Goal: Find specific page/section: Find specific page/section

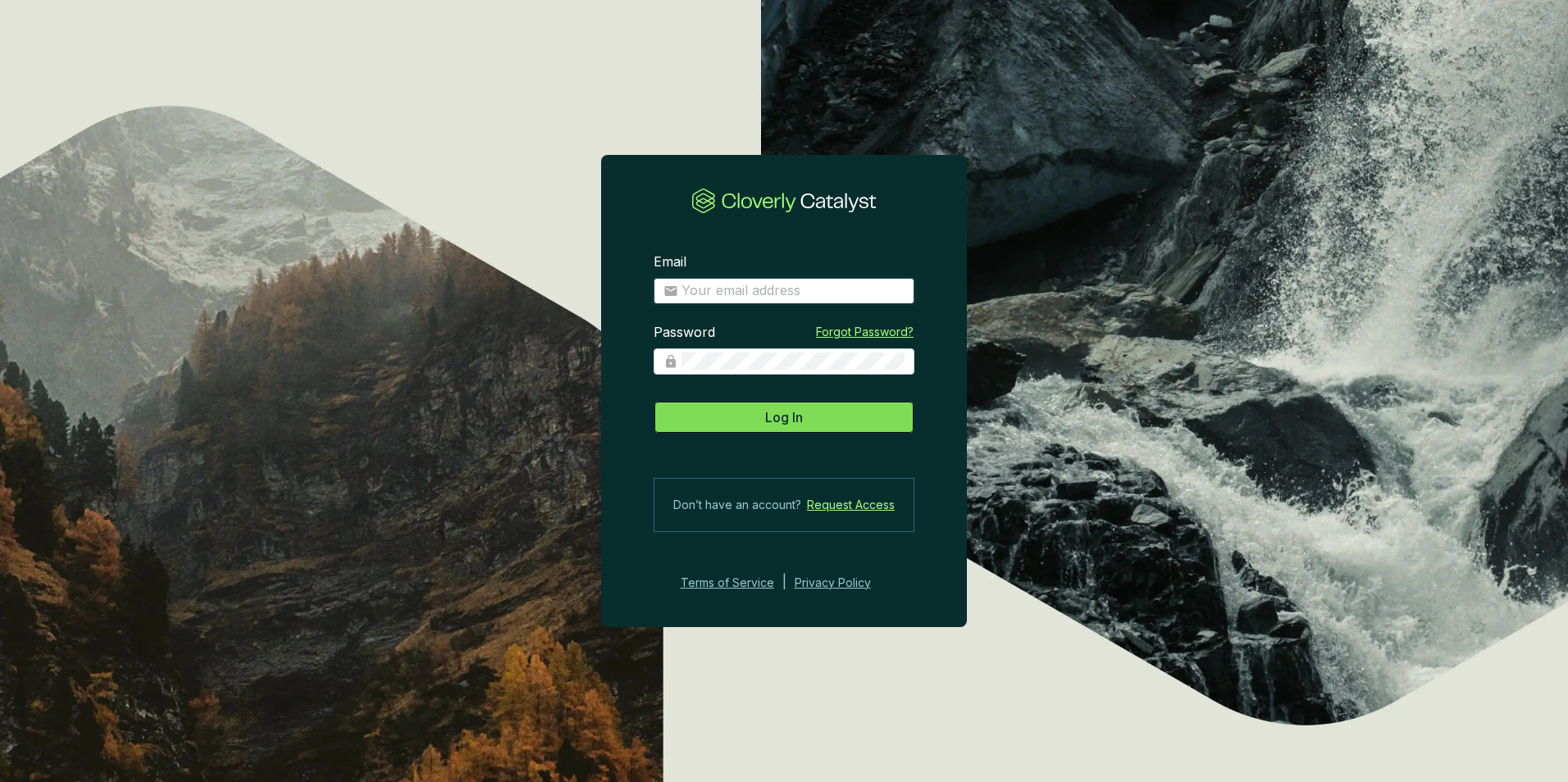
type input "tfranks2@nativstate.com"
click at [742, 429] on button "Log In" at bounding box center [783, 417] width 261 height 33
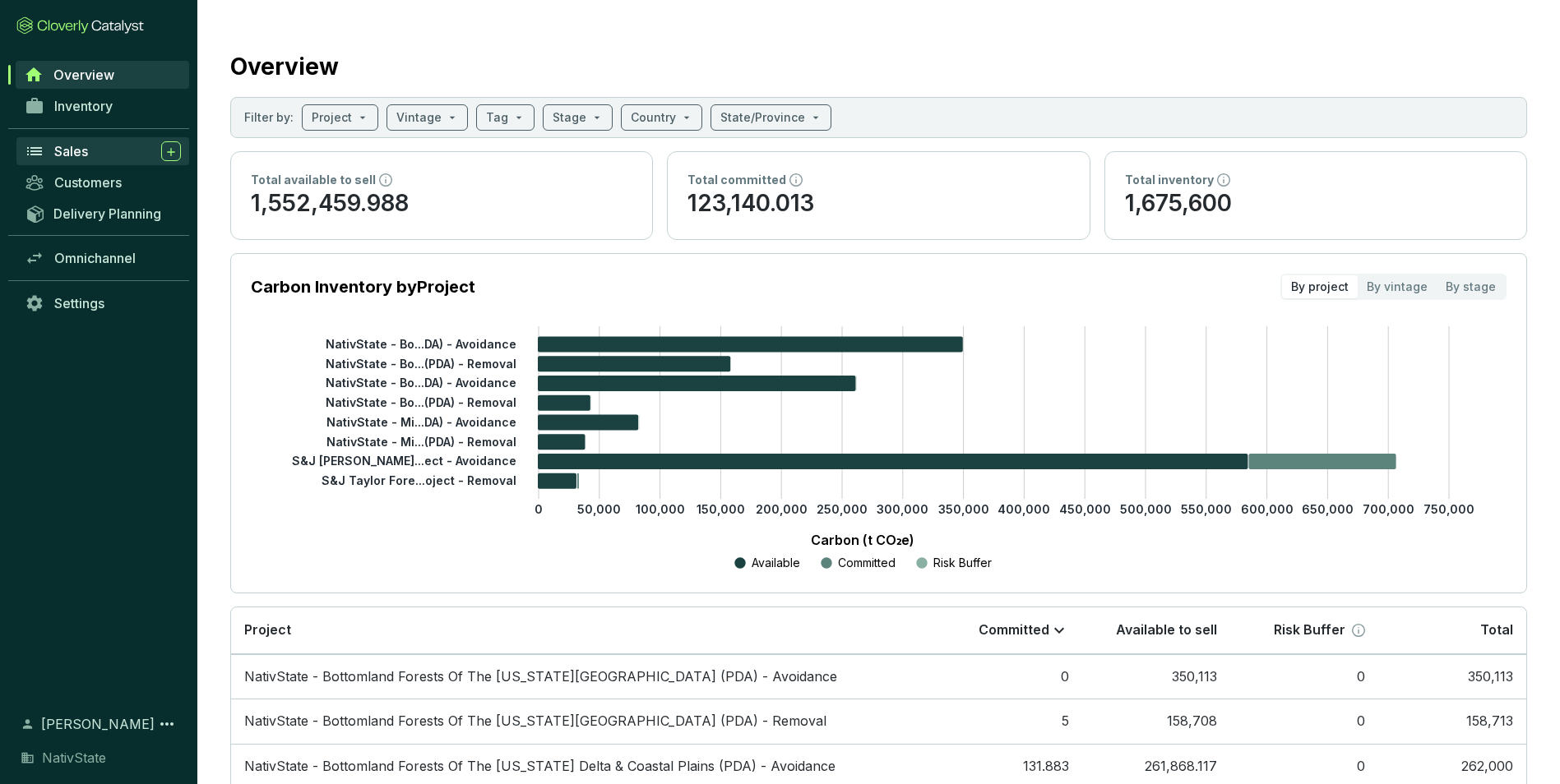
click at [82, 142] on div "Sales" at bounding box center [117, 151] width 126 height 20
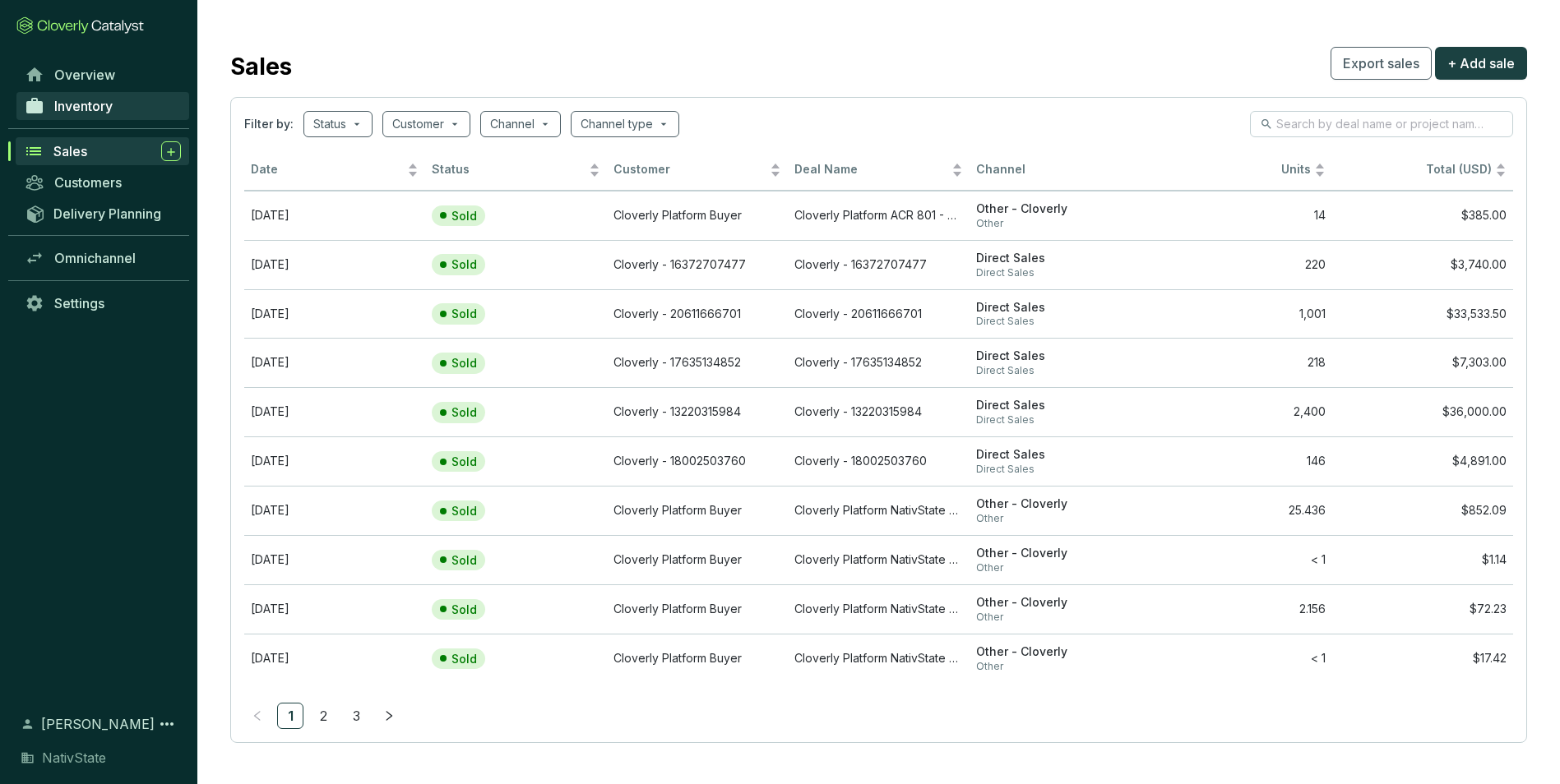
click at [118, 105] on link "Inventory" at bounding box center [103, 106] width 172 height 28
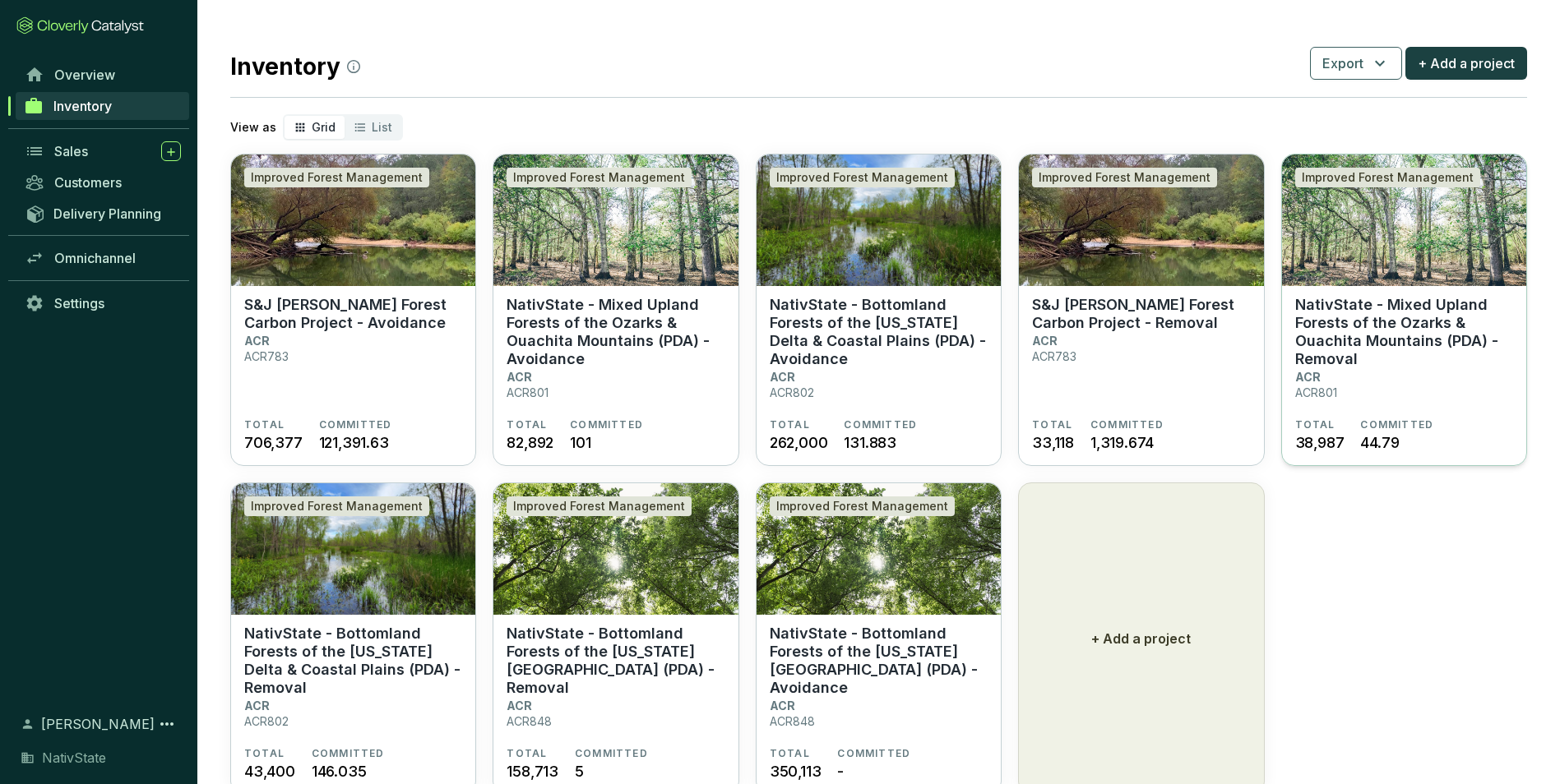
click at [1384, 387] on section "NativState - Mixed Upland Forests of the Ozarks & Ouachita Mountains (PDA) - Re…" at bounding box center [1404, 357] width 218 height 123
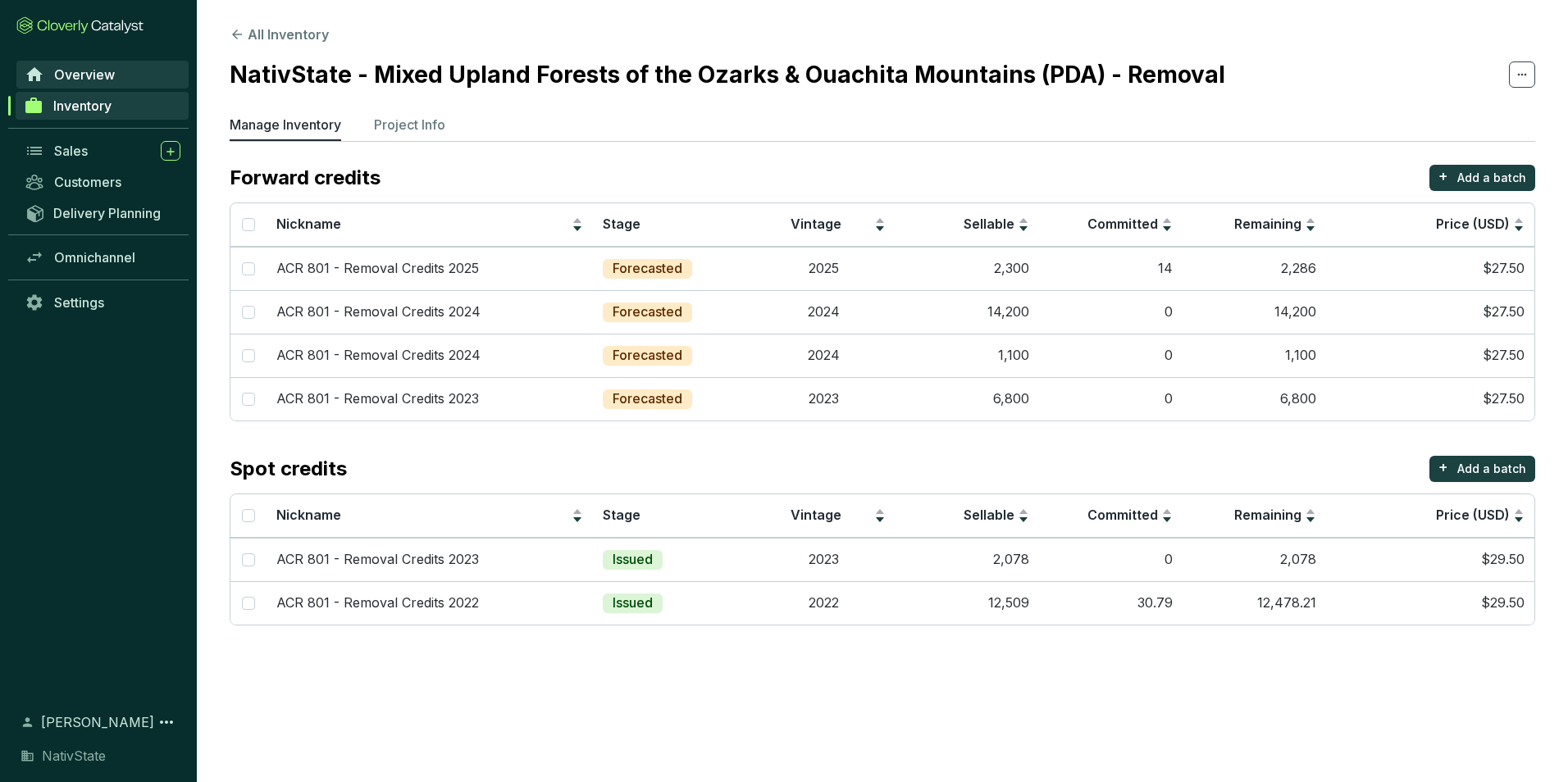
click at [94, 75] on span "Overview" at bounding box center [84, 75] width 61 height 17
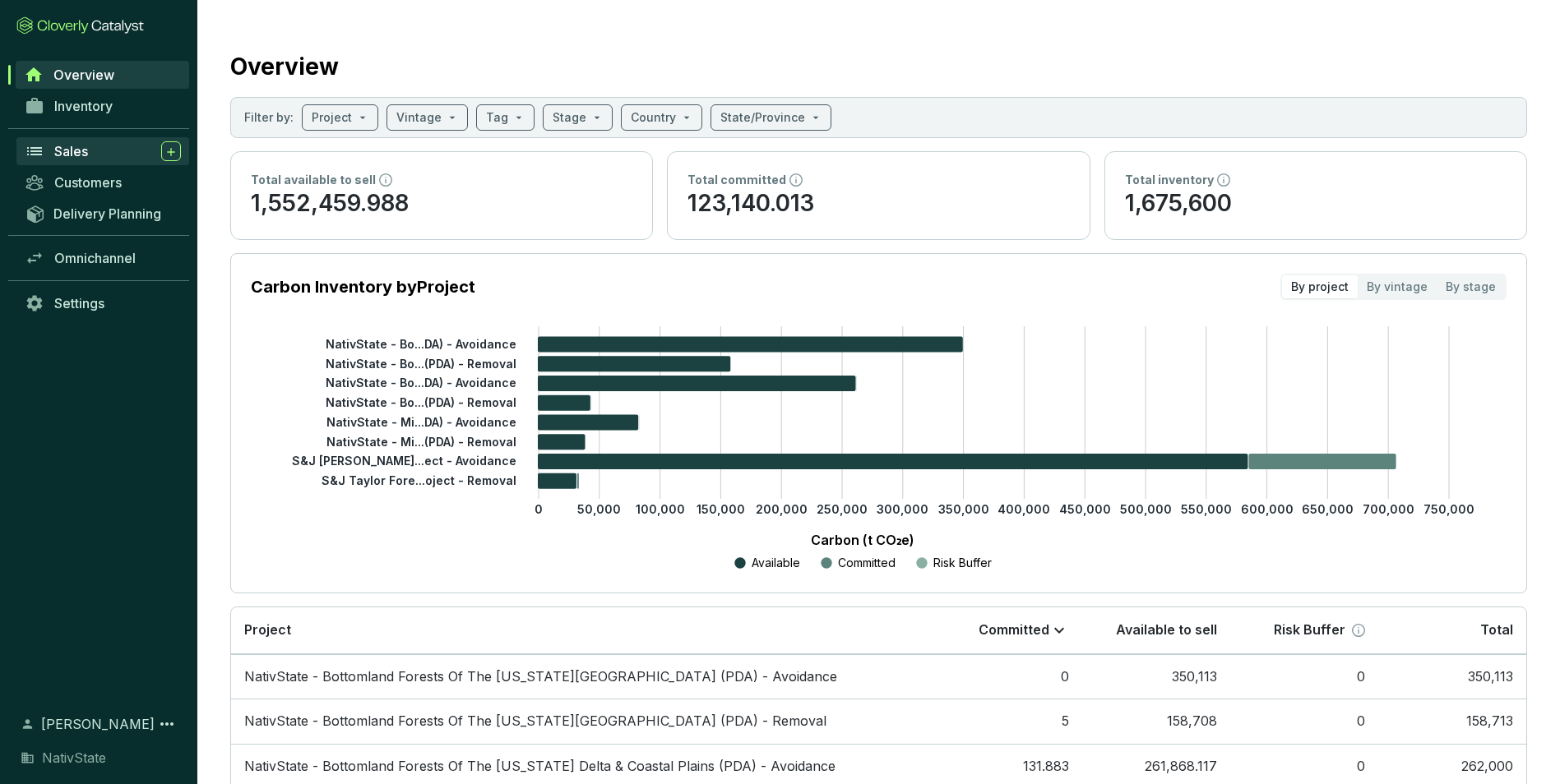
click at [95, 155] on div "Sales" at bounding box center [117, 151] width 126 height 20
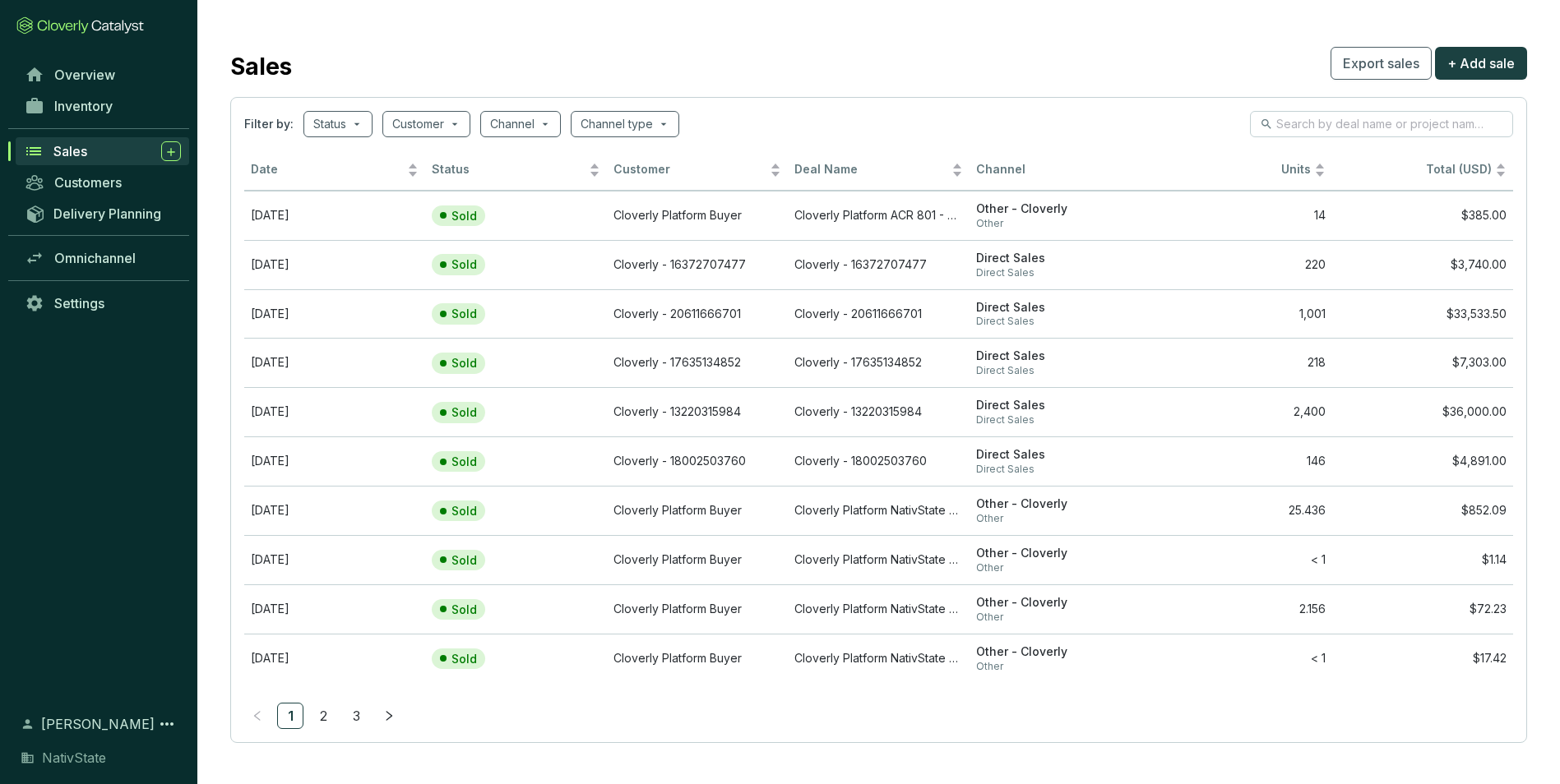
click at [319, 705] on link "2" at bounding box center [323, 716] width 24 height 24
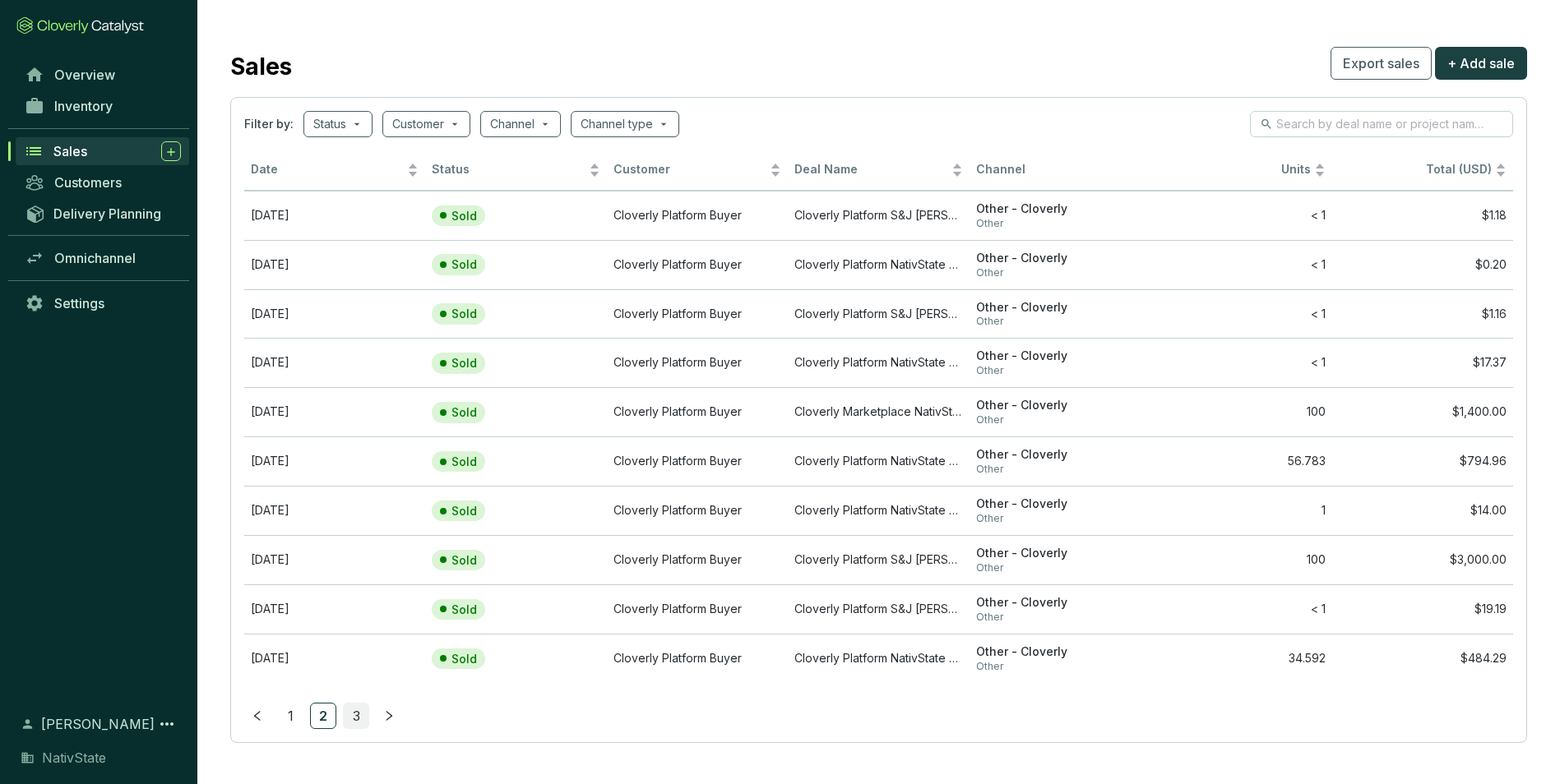
click at [357, 718] on link "3" at bounding box center [356, 716] width 24 height 24
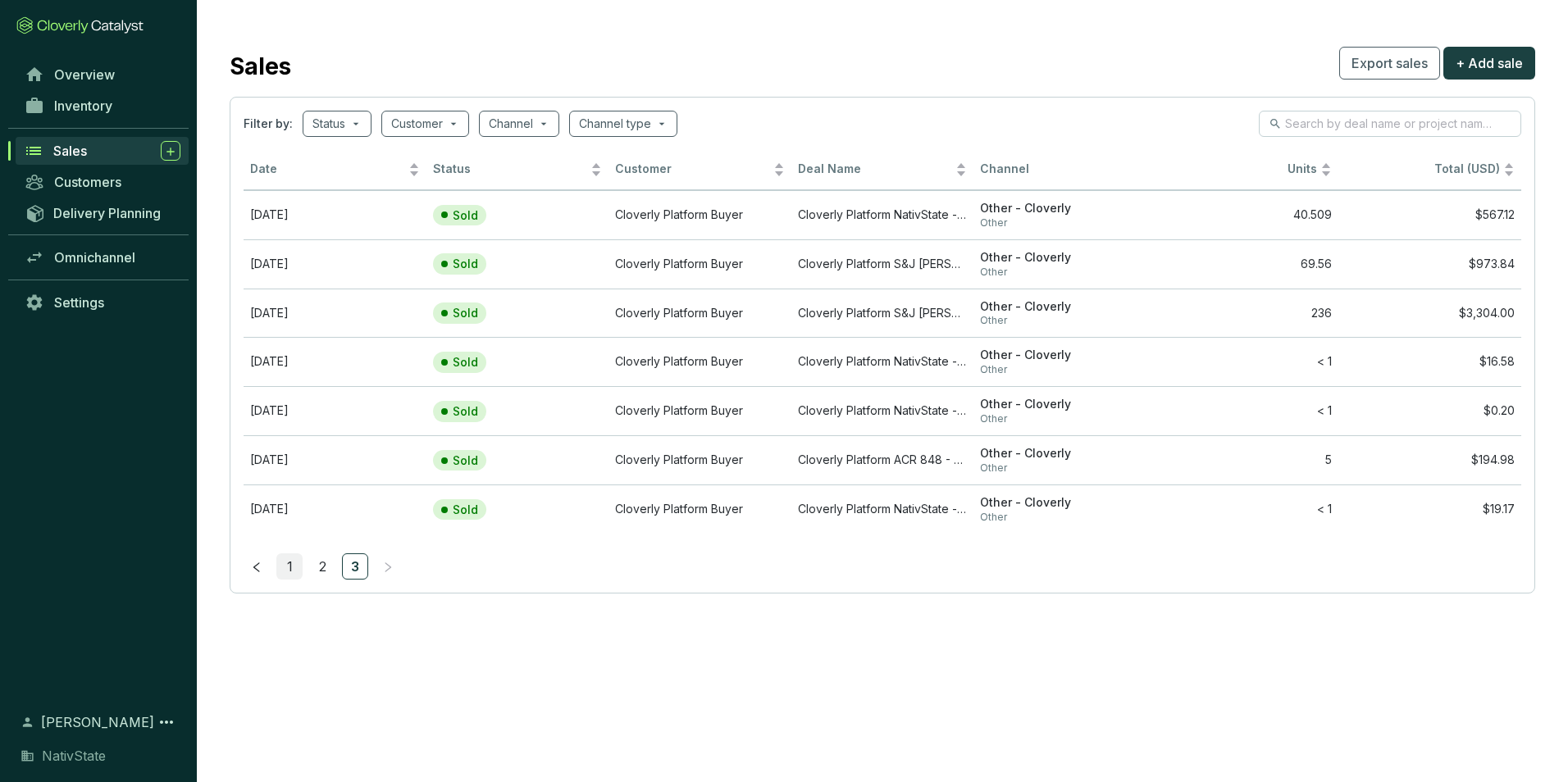
click at [288, 564] on link "1" at bounding box center [290, 566] width 24 height 24
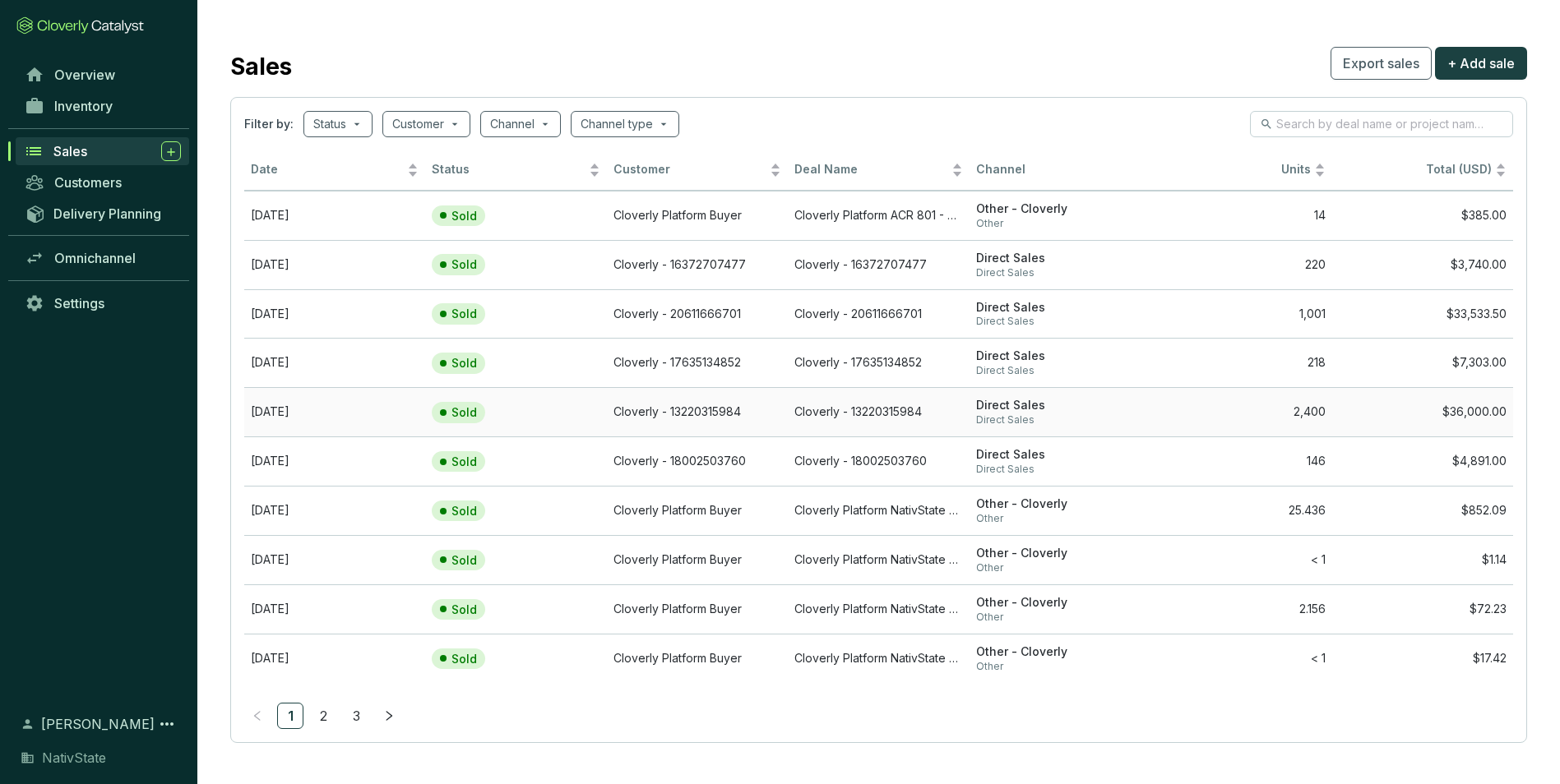
click at [699, 407] on td "Cloverly - 13220315984" at bounding box center [697, 411] width 181 height 50
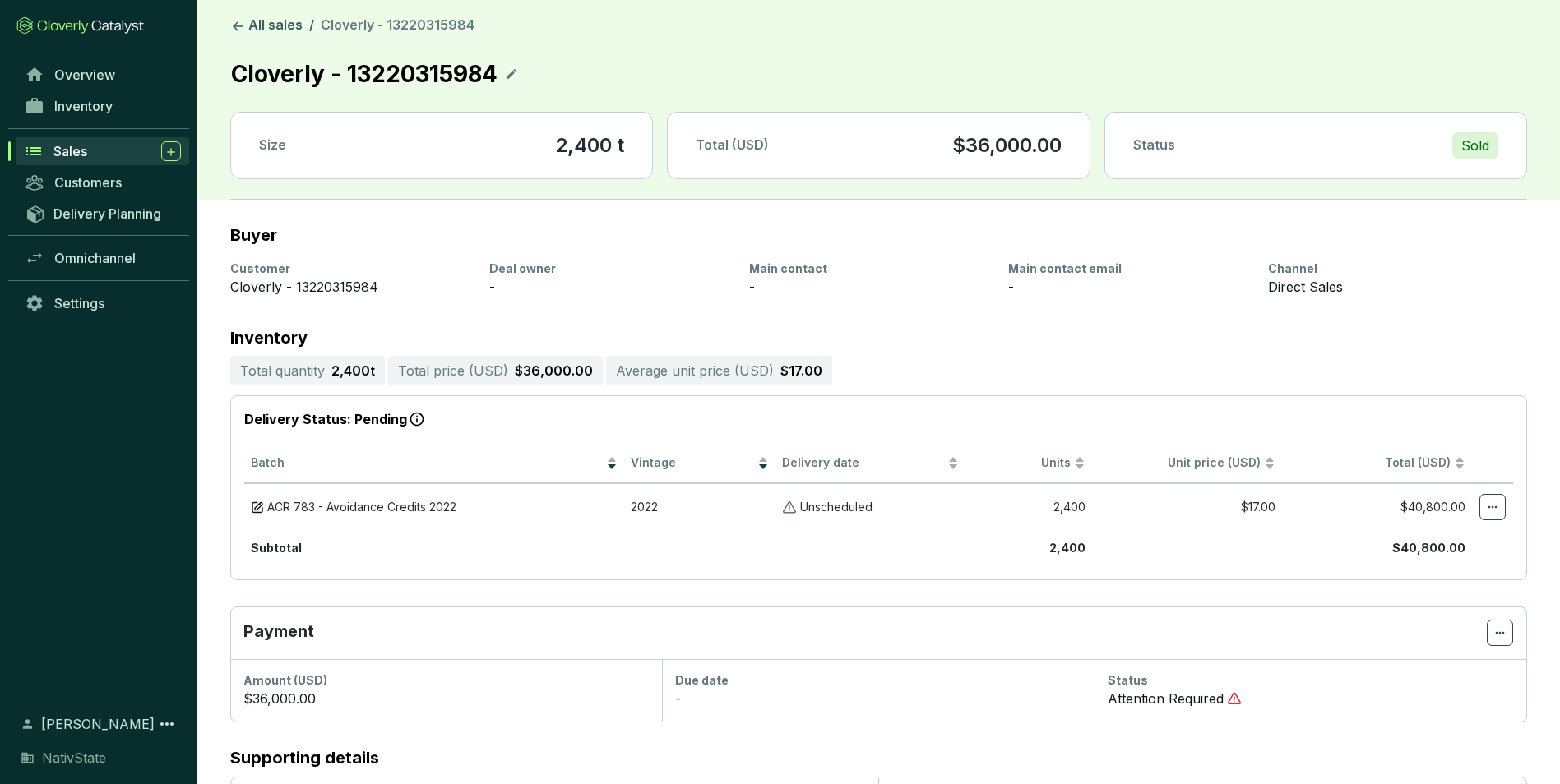
click at [111, 148] on div "Sales" at bounding box center [117, 151] width 127 height 20
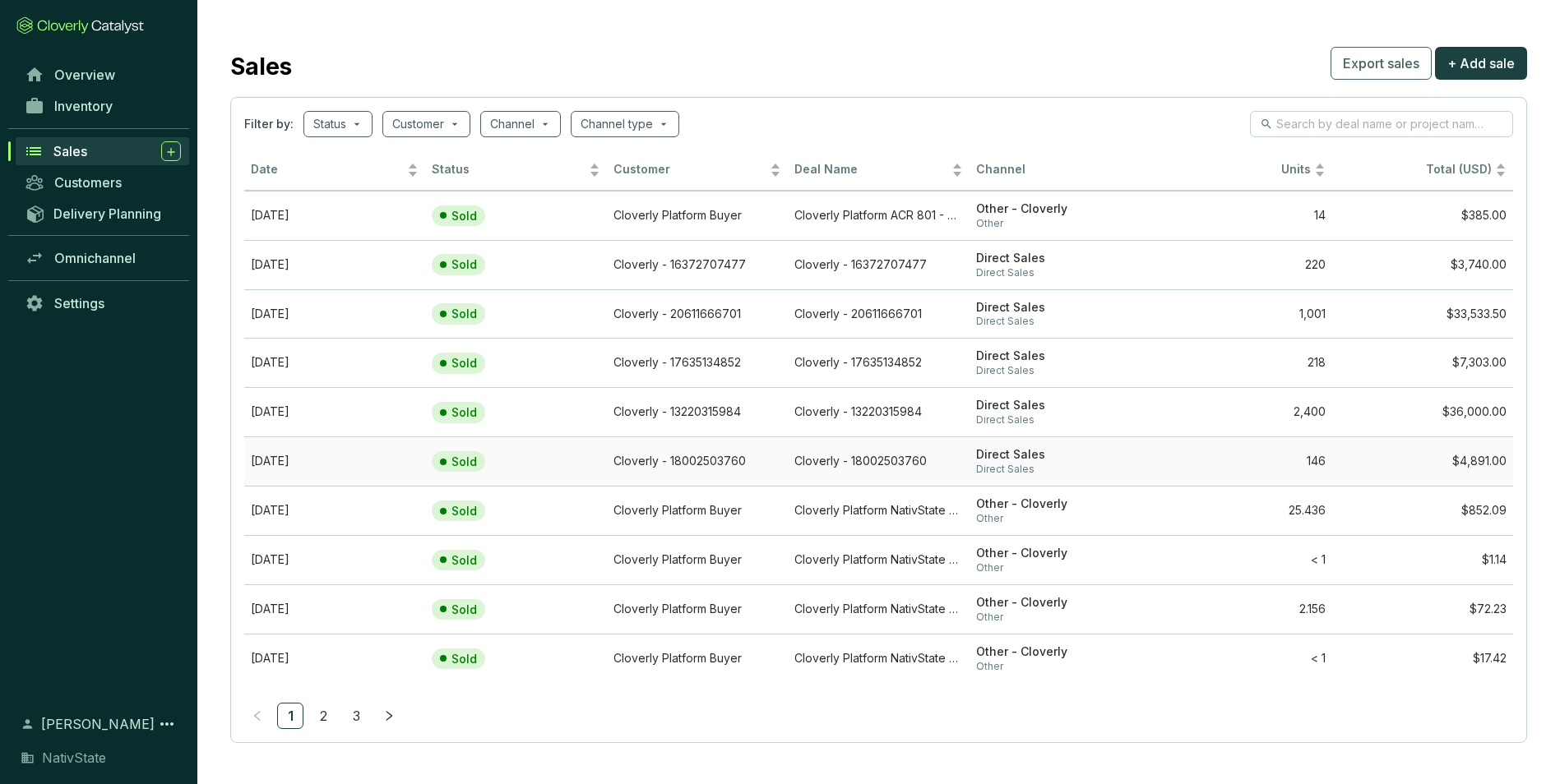
click at [381, 458] on td "[DATE]" at bounding box center [334, 461] width 181 height 50
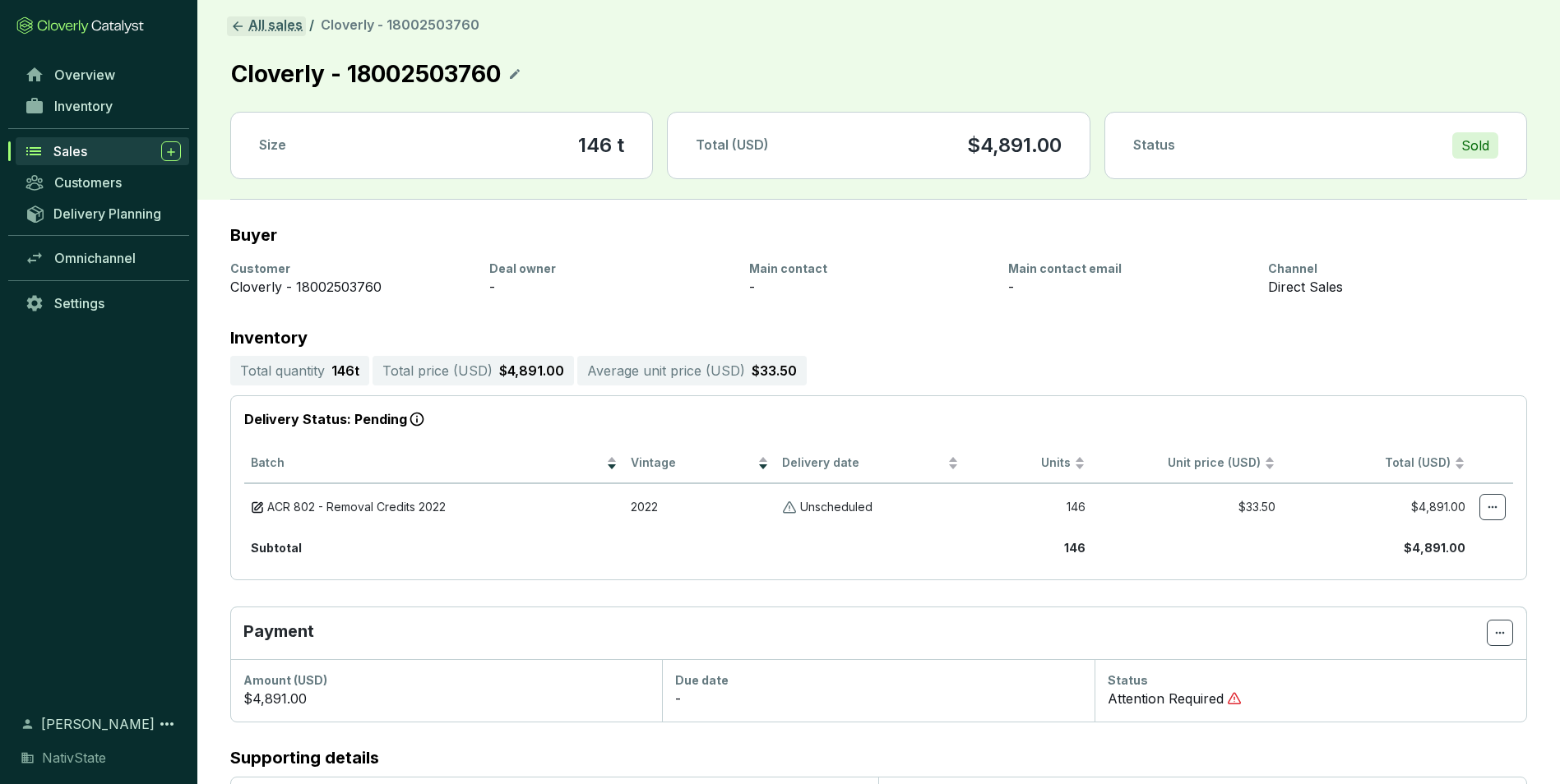
click at [275, 24] on link "All sales" at bounding box center [266, 26] width 79 height 20
